Goal: Communication & Community: Answer question/provide support

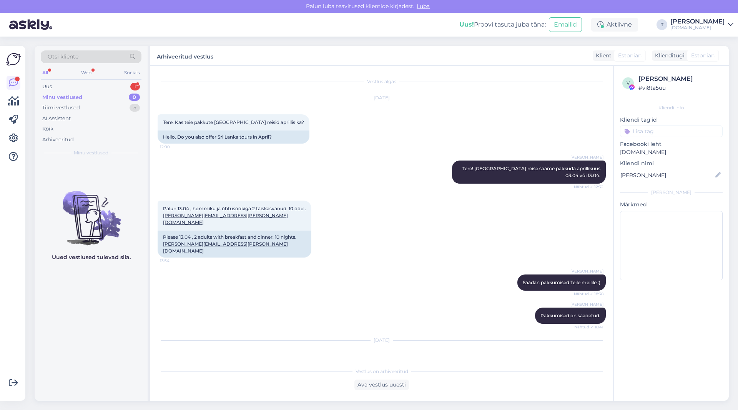
scroll to position [4174, 0]
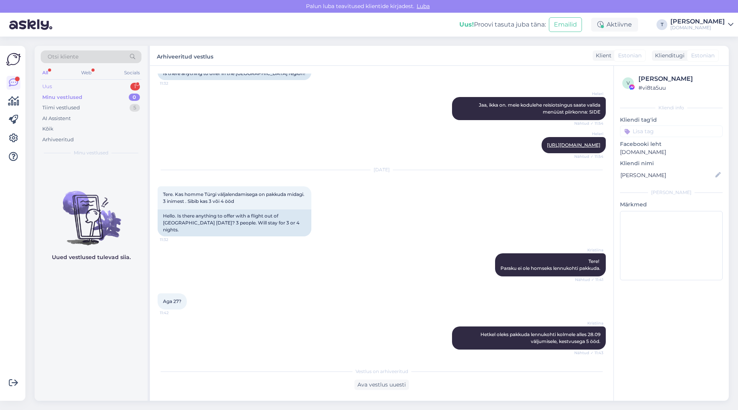
click at [98, 82] on div "Uus 1" at bounding box center [91, 86] width 101 height 11
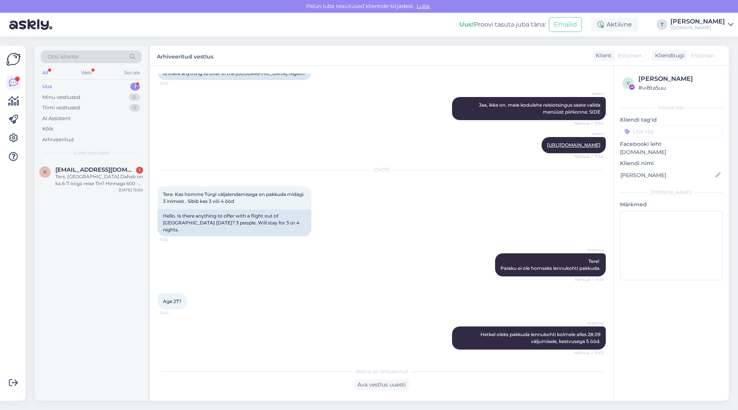
click at [98, 84] on div "Uus 1" at bounding box center [91, 86] width 101 height 11
click at [96, 171] on span "[EMAIL_ADDRESS][DOMAIN_NAME]" at bounding box center [95, 169] width 80 height 7
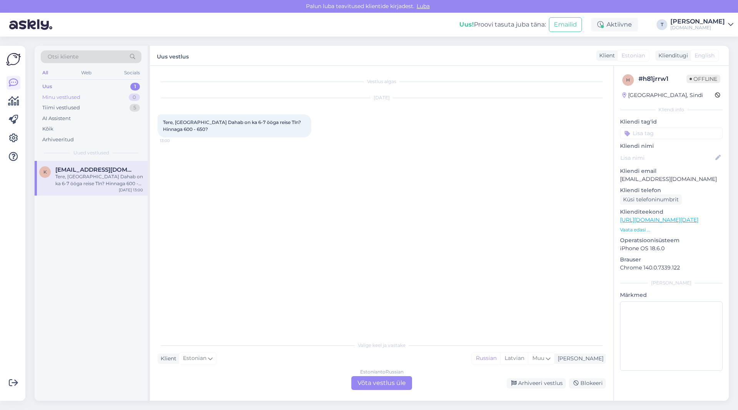
click at [75, 94] on div "Minu vestlused" at bounding box center [61, 97] width 38 height 8
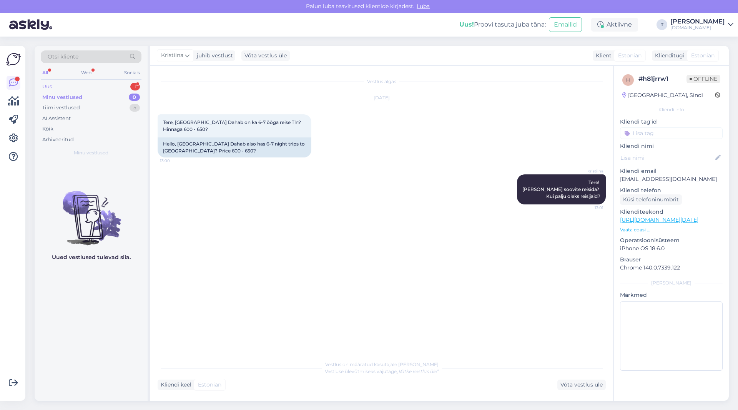
click at [93, 84] on div "Uus 1" at bounding box center [91, 86] width 101 height 11
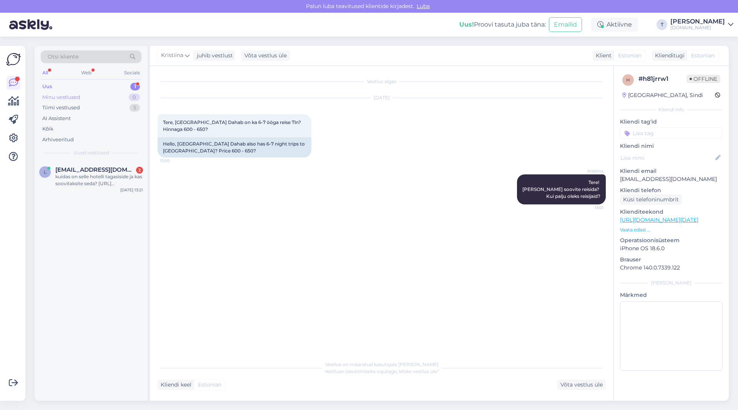
click at [83, 93] on div "Minu vestlused 0" at bounding box center [91, 97] width 101 height 11
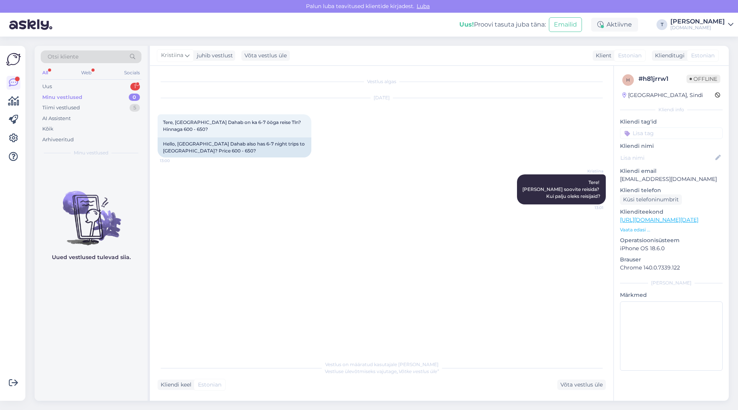
click at [84, 97] on div "Minu vestlused 0" at bounding box center [91, 97] width 101 height 11
click at [62, 84] on div "Uus 1" at bounding box center [91, 86] width 101 height 11
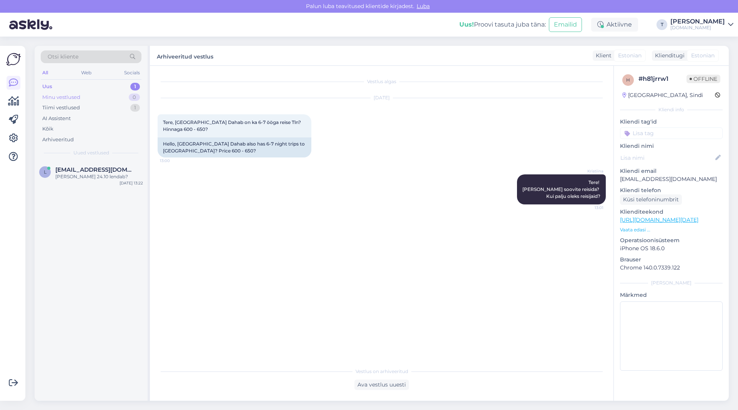
click at [105, 95] on div "Minu vestlused 0" at bounding box center [91, 97] width 101 height 11
click at [89, 180] on div "Я жду" at bounding box center [99, 176] width 88 height 7
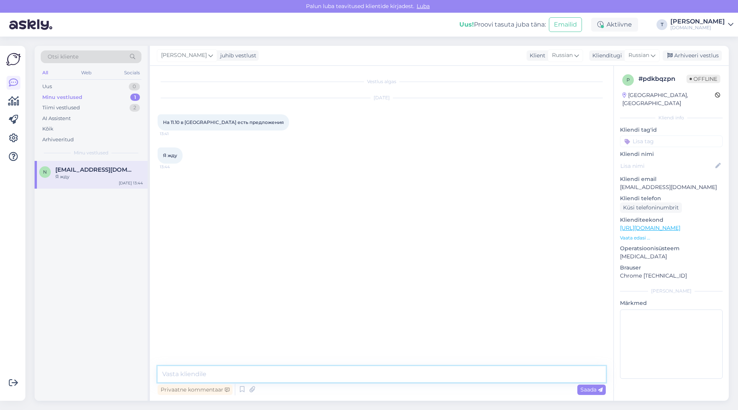
click at [226, 373] on textarea at bounding box center [382, 374] width 448 height 16
type textarea "B"
type textarea "b"
type textarea "Из [GEOGRAPHIC_DATA] уже распродано . с Риги 10.10 еще есть"
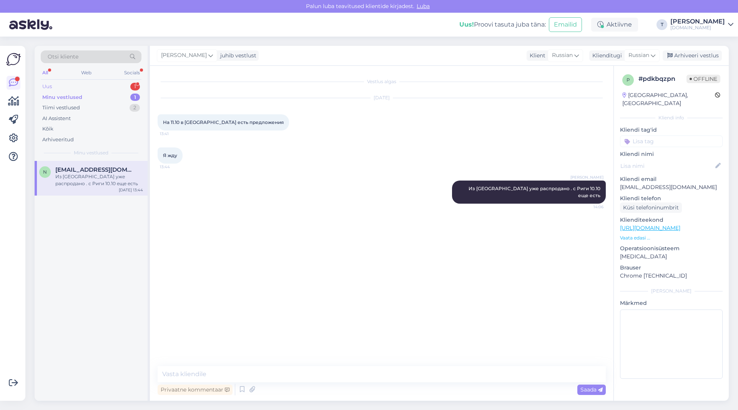
click at [114, 87] on div "Uus 1" at bounding box center [91, 86] width 101 height 11
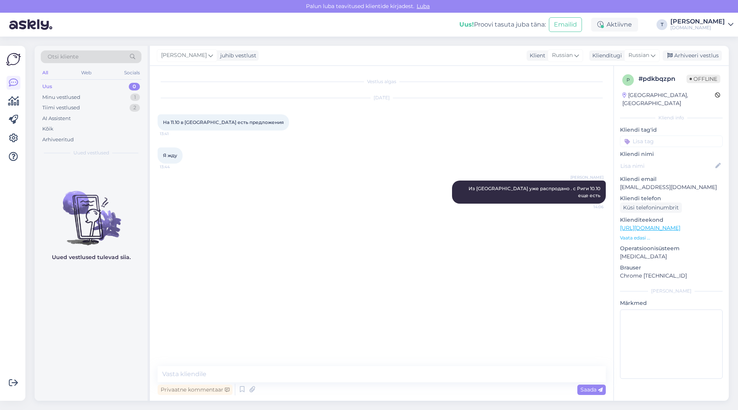
click at [98, 91] on div "Uus 0" at bounding box center [91, 86] width 101 height 11
click at [98, 95] on div "Minu vestlused 1" at bounding box center [91, 97] width 101 height 11
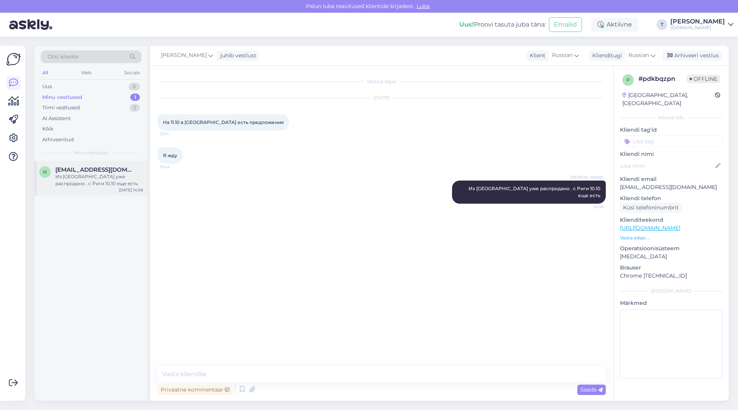
click at [92, 180] on div "Из [GEOGRAPHIC_DATA] уже распродано . с Риги 10.10 еще есть" at bounding box center [99, 180] width 88 height 14
click at [90, 109] on div "Tiimi vestlused 2" at bounding box center [91, 107] width 101 height 11
click at [89, 99] on div "Minu vestlused 1" at bounding box center [91, 97] width 101 height 11
click at [674, 51] on div "Arhiveeri vestlus" at bounding box center [692, 55] width 59 height 10
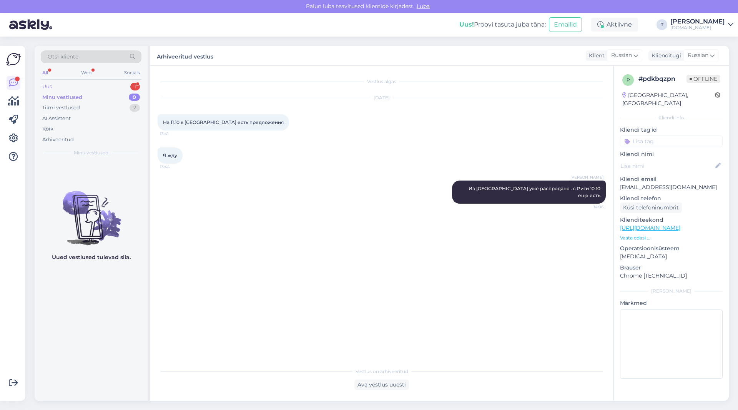
click at [75, 87] on div "Uus 1" at bounding box center [91, 86] width 101 height 11
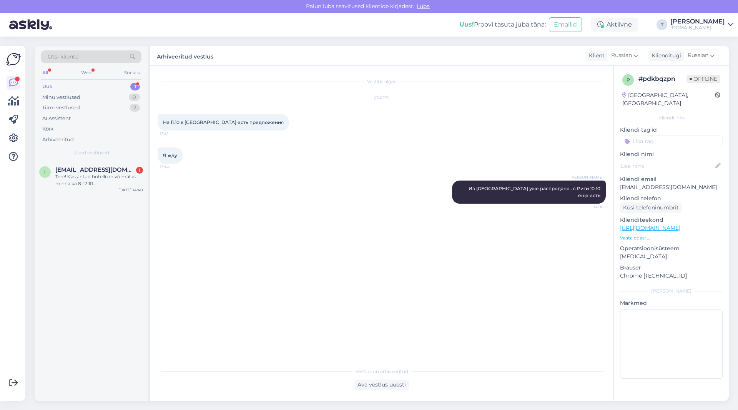
click at [82, 85] on div "Uus 1" at bounding box center [91, 86] width 101 height 11
click at [86, 71] on div "Web" at bounding box center [86, 73] width 13 height 10
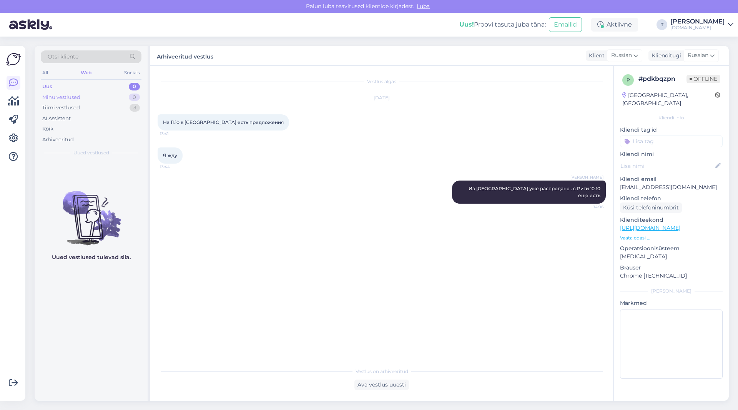
click at [102, 93] on div "Minu vestlused 0" at bounding box center [91, 97] width 101 height 11
click at [97, 81] on div "Uus 1" at bounding box center [91, 86] width 101 height 11
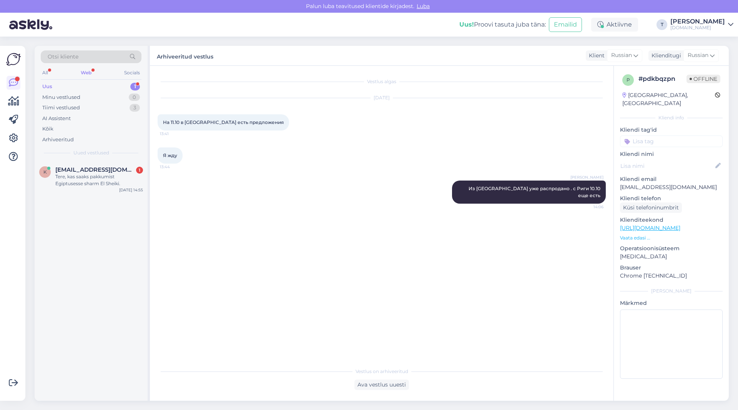
click at [97, 83] on div "Uus 1" at bounding box center [91, 86] width 101 height 11
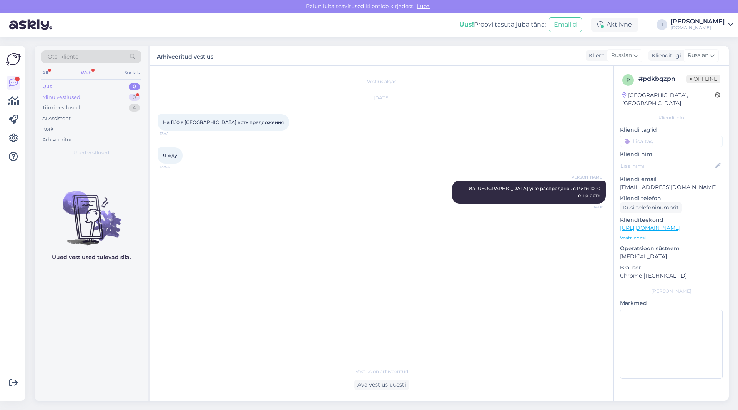
click at [103, 93] on div "Minu vestlused 0" at bounding box center [91, 97] width 101 height 11
click at [217, 157] on div "Я жду 13:44" at bounding box center [382, 155] width 448 height 33
click at [107, 81] on div "Otsi kliente All Web Socials Uus 1 Minu vestlused 0 Tiimi vestlused 3 AI Assist…" at bounding box center [91, 103] width 113 height 115
click at [104, 87] on div "Uus 1" at bounding box center [91, 86] width 101 height 11
click at [108, 95] on div "Minu vestlused 0" at bounding box center [91, 97] width 101 height 11
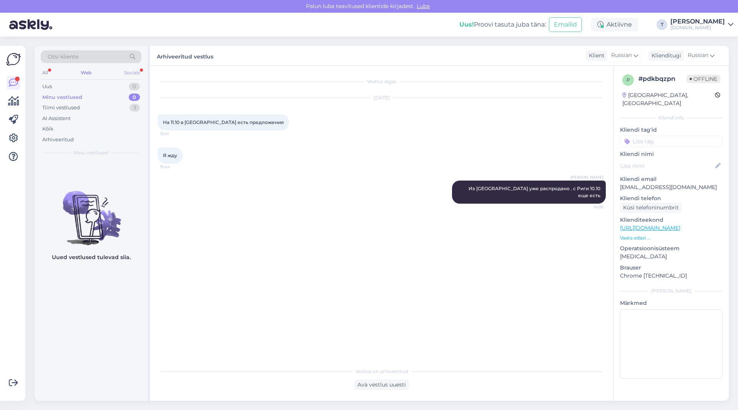
click at [130, 72] on div "Socials" at bounding box center [132, 73] width 19 height 10
click at [90, 84] on div "Uus 1" at bounding box center [91, 86] width 101 height 11
click at [88, 95] on div "Minu vestlused 0" at bounding box center [91, 97] width 101 height 11
click at [108, 97] on div "Minu vestlused 0" at bounding box center [91, 97] width 101 height 11
click at [88, 71] on div "Web" at bounding box center [85, 73] width 13 height 10
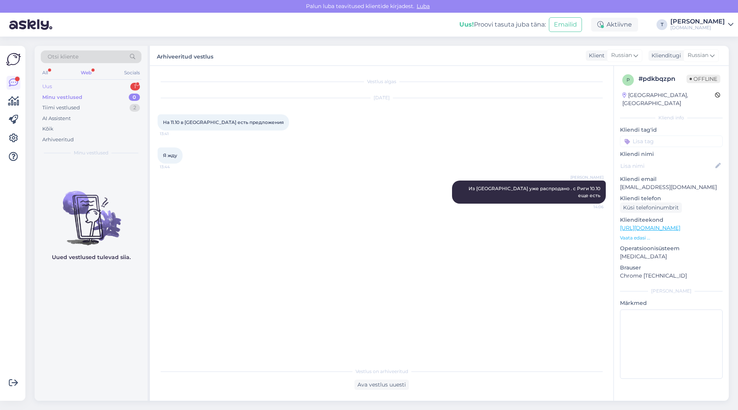
click at [102, 86] on div "Uus 1" at bounding box center [91, 86] width 101 height 11
